Goal: Navigation & Orientation: Find specific page/section

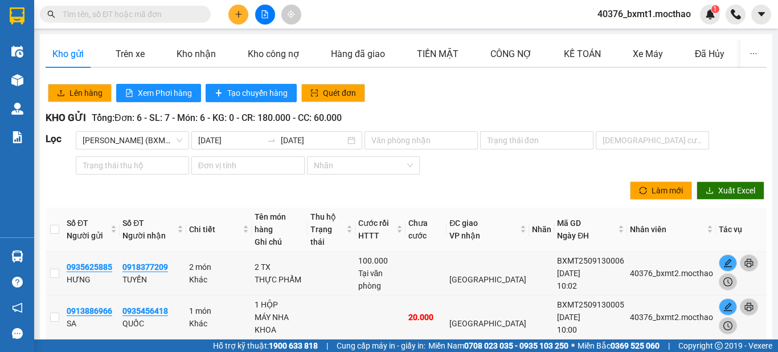
click at [420, 97] on div "Lên hàng Xem Phơi hàng Tạo chuyến hàng Quét đơn" at bounding box center [406, 92] width 725 height 23
click at [207, 60] on div "Kho nhận" at bounding box center [196, 54] width 39 height 14
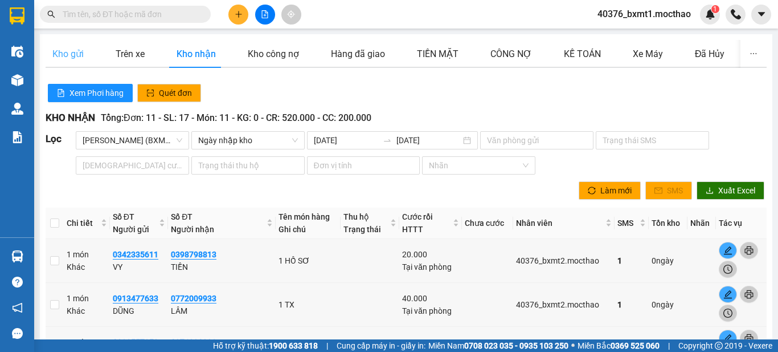
click at [85, 55] on div "Kho gửi" at bounding box center [68, 54] width 45 height 28
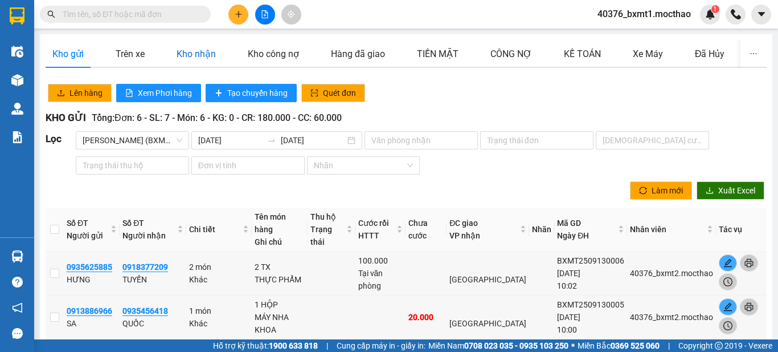
click at [199, 55] on div "Kho nhận" at bounding box center [196, 54] width 39 height 14
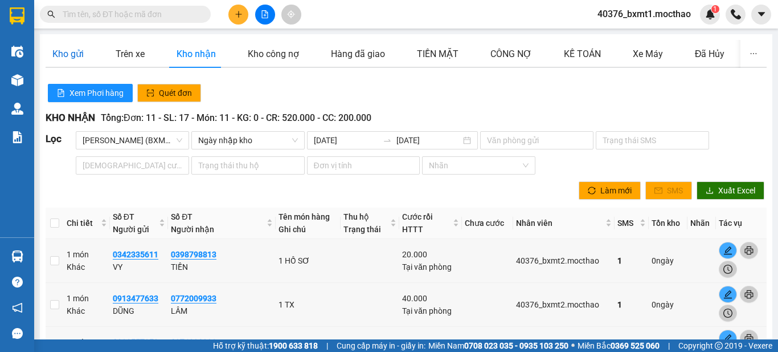
click at [83, 56] on div "Kho gửi" at bounding box center [67, 54] width 31 height 14
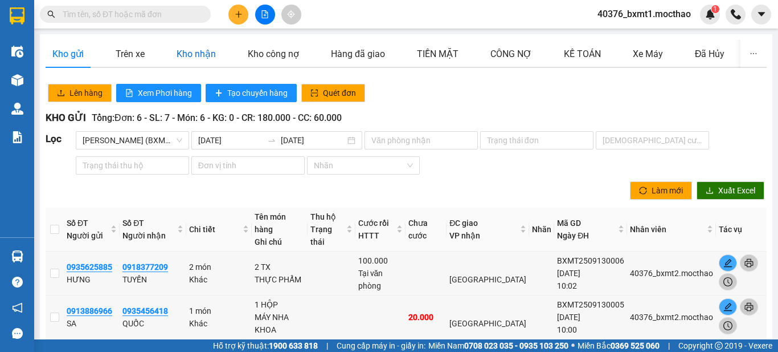
click at [187, 55] on div "Kho nhận" at bounding box center [196, 54] width 39 height 14
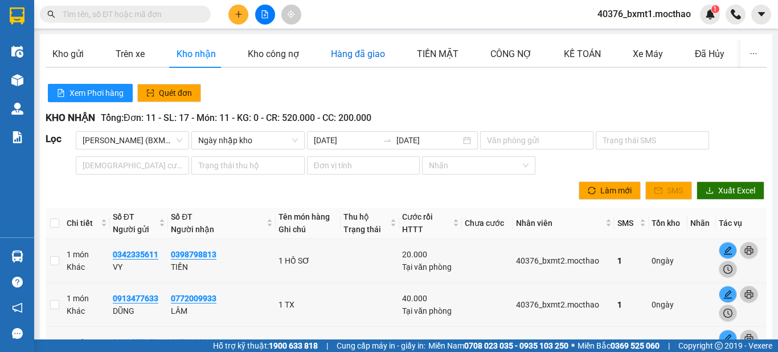
click at [339, 61] on div "Hàng đã giao" at bounding box center [358, 54] width 54 height 14
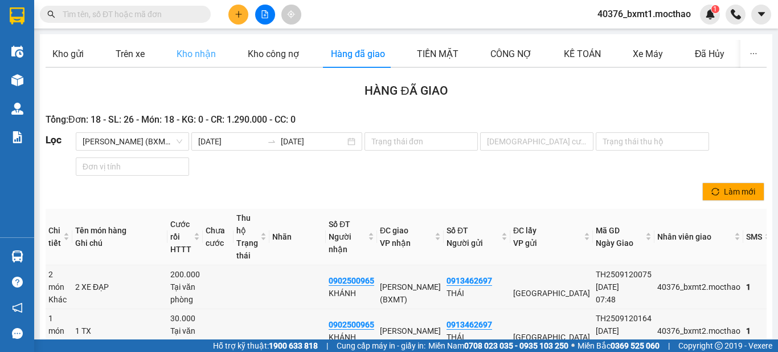
click at [218, 59] on div "Kho nhận" at bounding box center [196, 54] width 53 height 28
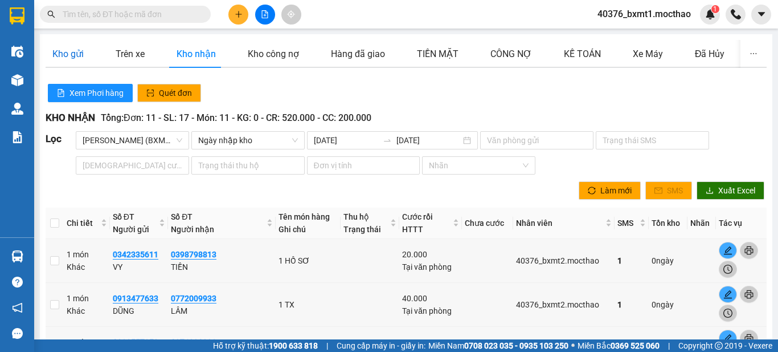
click at [71, 60] on div "Kho gửi" at bounding box center [67, 54] width 31 height 14
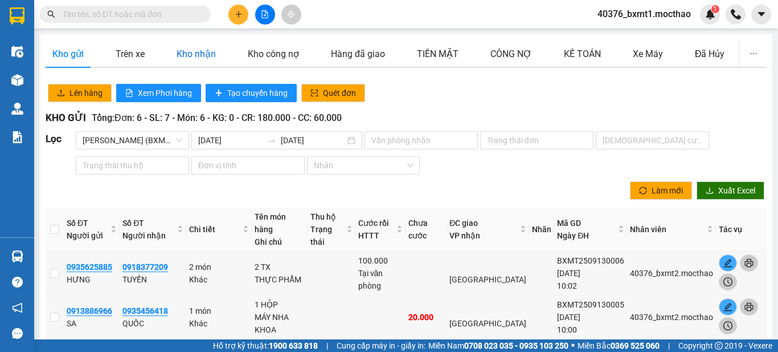
click at [186, 58] on div "Kho nhận" at bounding box center [196, 54] width 39 height 14
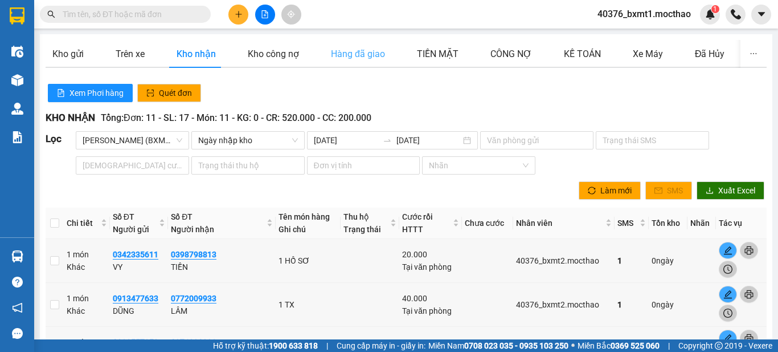
click at [340, 62] on div "Hàng đã giao" at bounding box center [358, 54] width 68 height 28
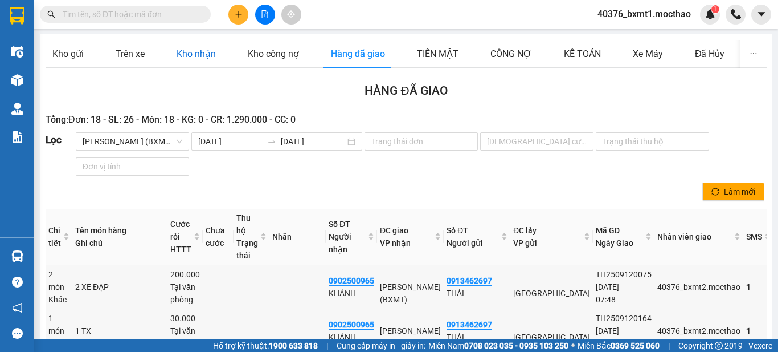
click at [202, 58] on div "Kho nhận" at bounding box center [196, 54] width 39 height 14
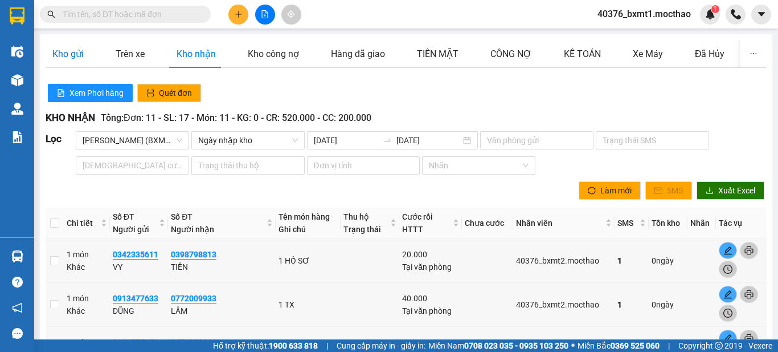
click at [68, 59] on div "Kho gửi" at bounding box center [67, 54] width 31 height 14
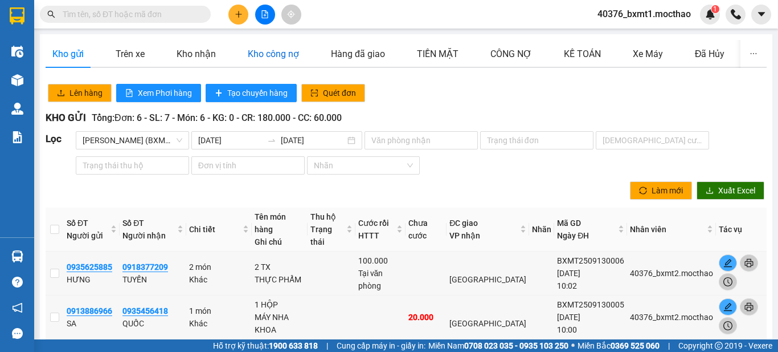
click at [274, 60] on div "Kho công nợ" at bounding box center [273, 54] width 51 height 14
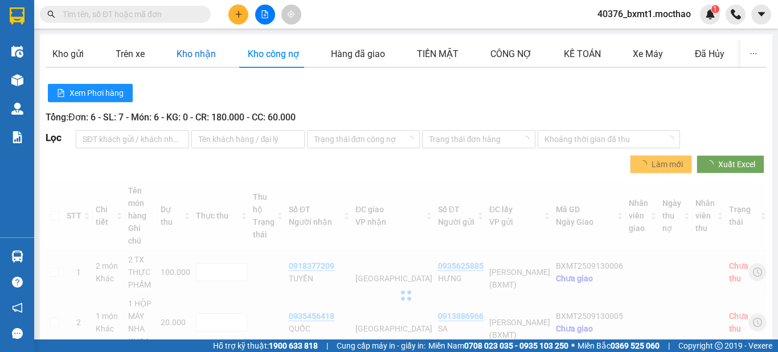
click at [197, 58] on div "Kho nhận" at bounding box center [196, 54] width 39 height 14
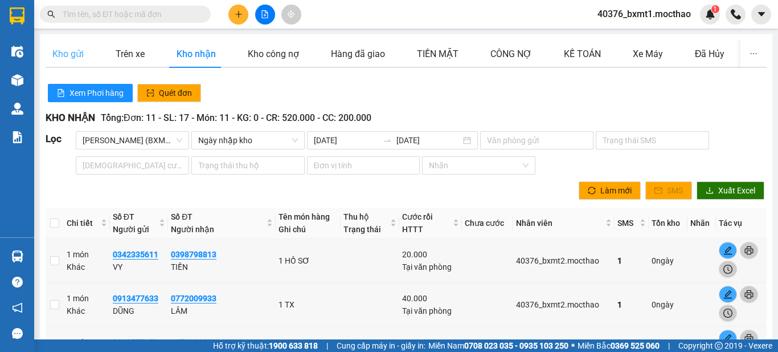
click at [64, 63] on div "Kho gửi" at bounding box center [68, 54] width 45 height 28
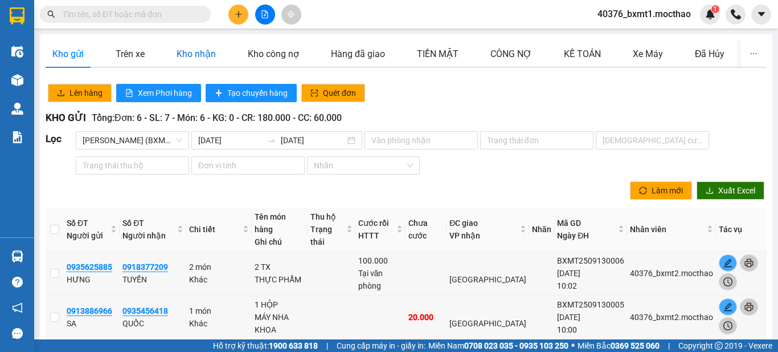
click at [198, 59] on div "Kho nhận" at bounding box center [196, 54] width 39 height 14
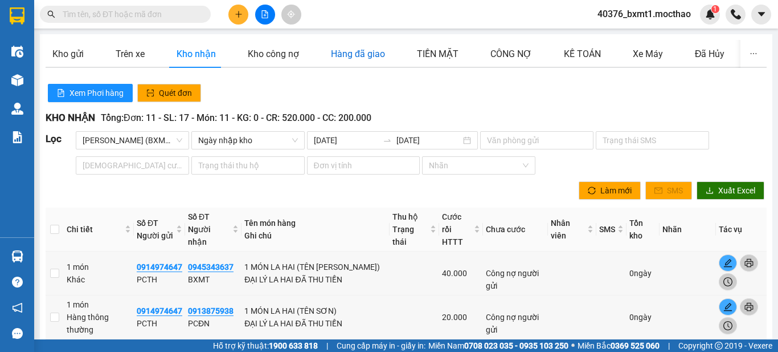
click at [338, 58] on div "Hàng đã giao" at bounding box center [358, 54] width 54 height 14
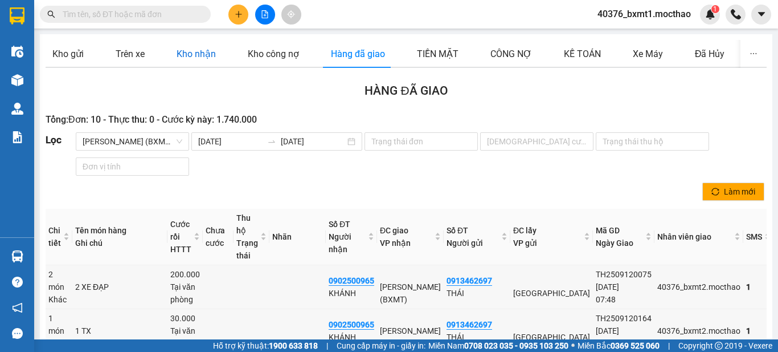
click at [198, 59] on div "Kho nhận" at bounding box center [196, 54] width 39 height 14
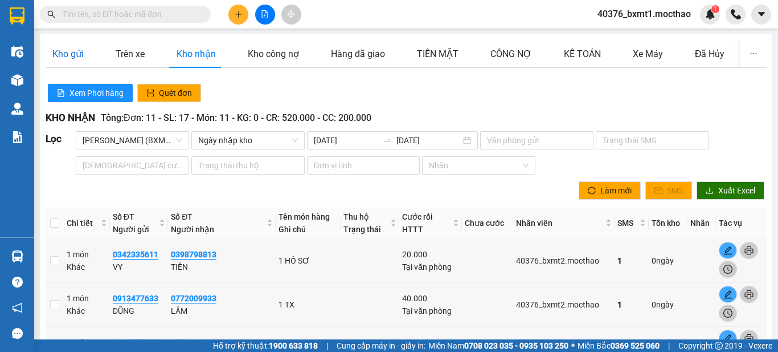
click at [69, 56] on div "Kho gửi" at bounding box center [67, 54] width 31 height 14
